Goal: Book appointment/travel/reservation

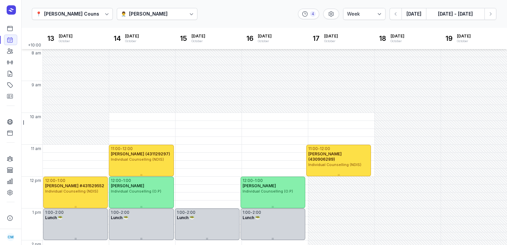
select select "week"
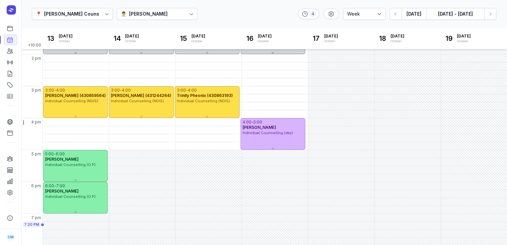
click at [413, 15] on button "[DATE]" at bounding box center [413, 14] width 25 height 12
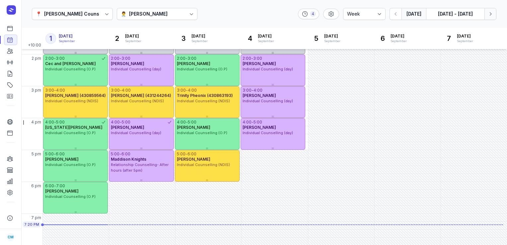
click at [495, 15] on button "Next week" at bounding box center [490, 14] width 12 height 12
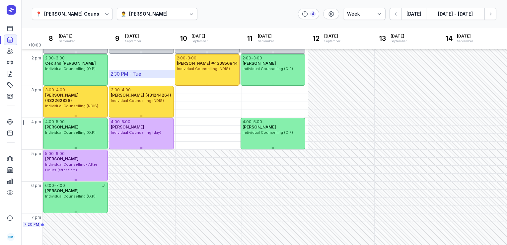
scroll to position [186, 0]
click at [162, 16] on div "[PERSON_NAME]" at bounding box center [148, 14] width 38 height 8
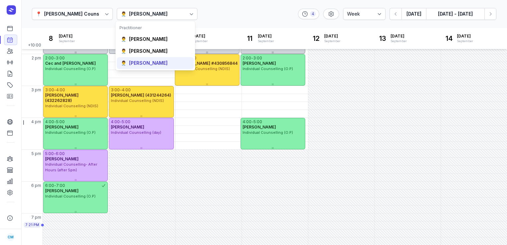
click at [150, 58] on div "👨‍⚕️ [PERSON_NAME]" at bounding box center [155, 63] width 77 height 12
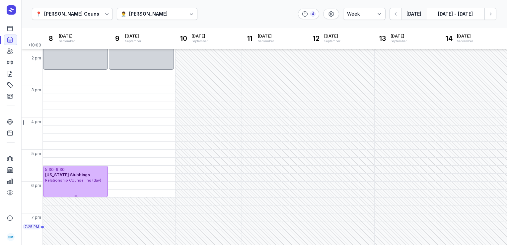
click at [414, 13] on button "[DATE]" at bounding box center [413, 14] width 25 height 12
